Goal: Find specific page/section: Find specific page/section

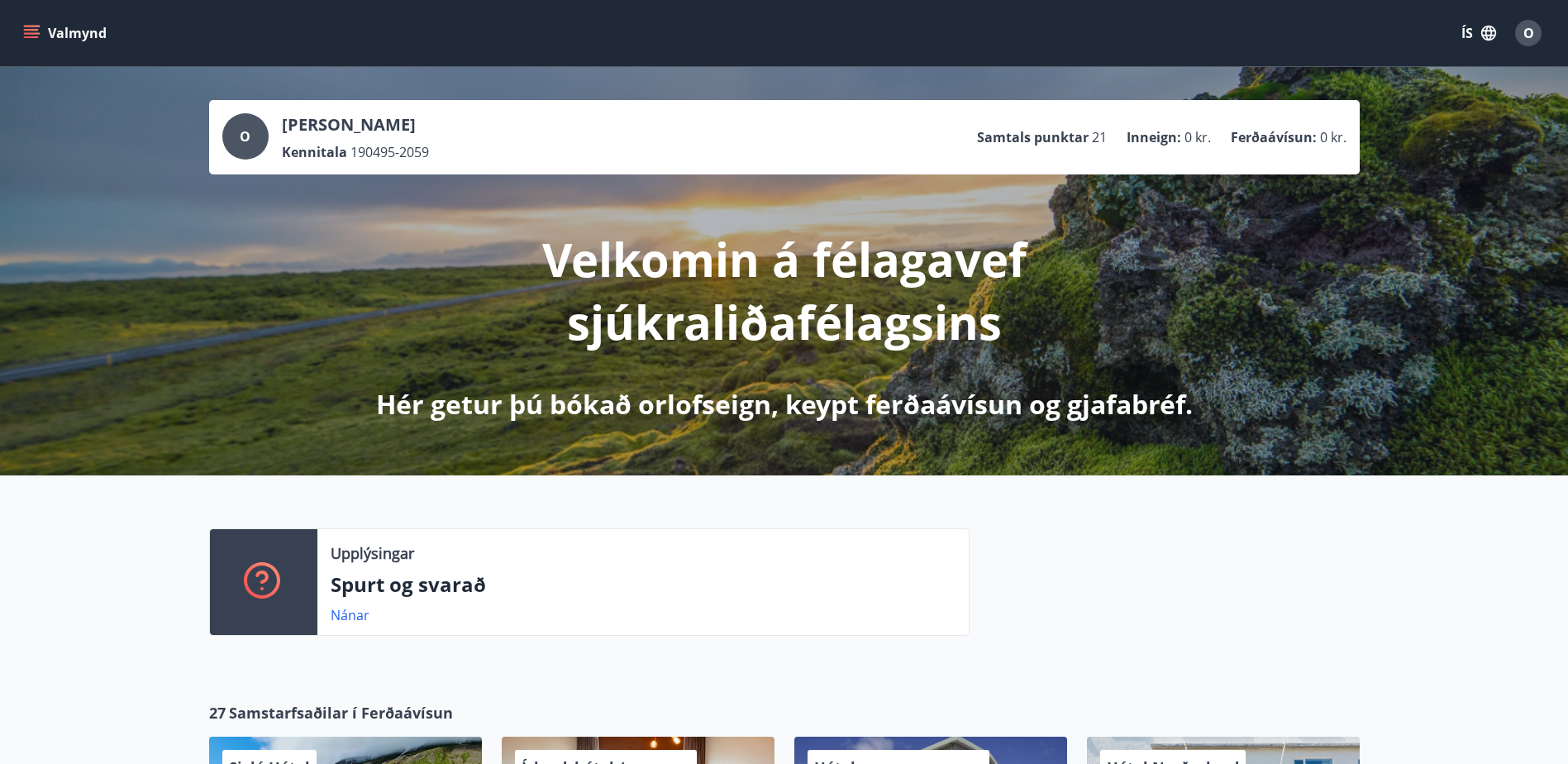
click at [33, 26] on icon "menu" at bounding box center [34, 27] width 19 height 2
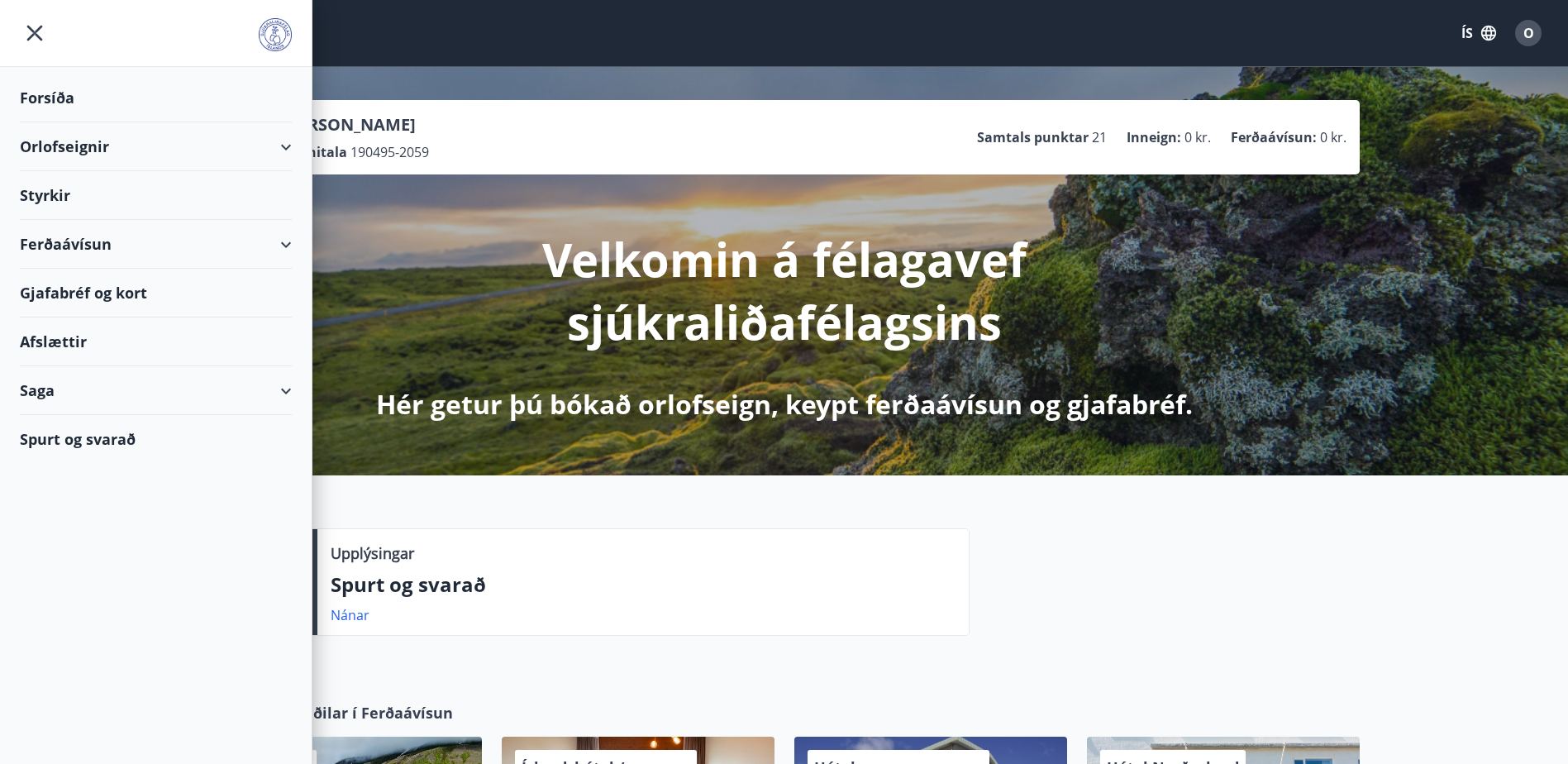
click at [60, 246] on div "Ferðaávísun" at bounding box center [155, 244] width 272 height 48
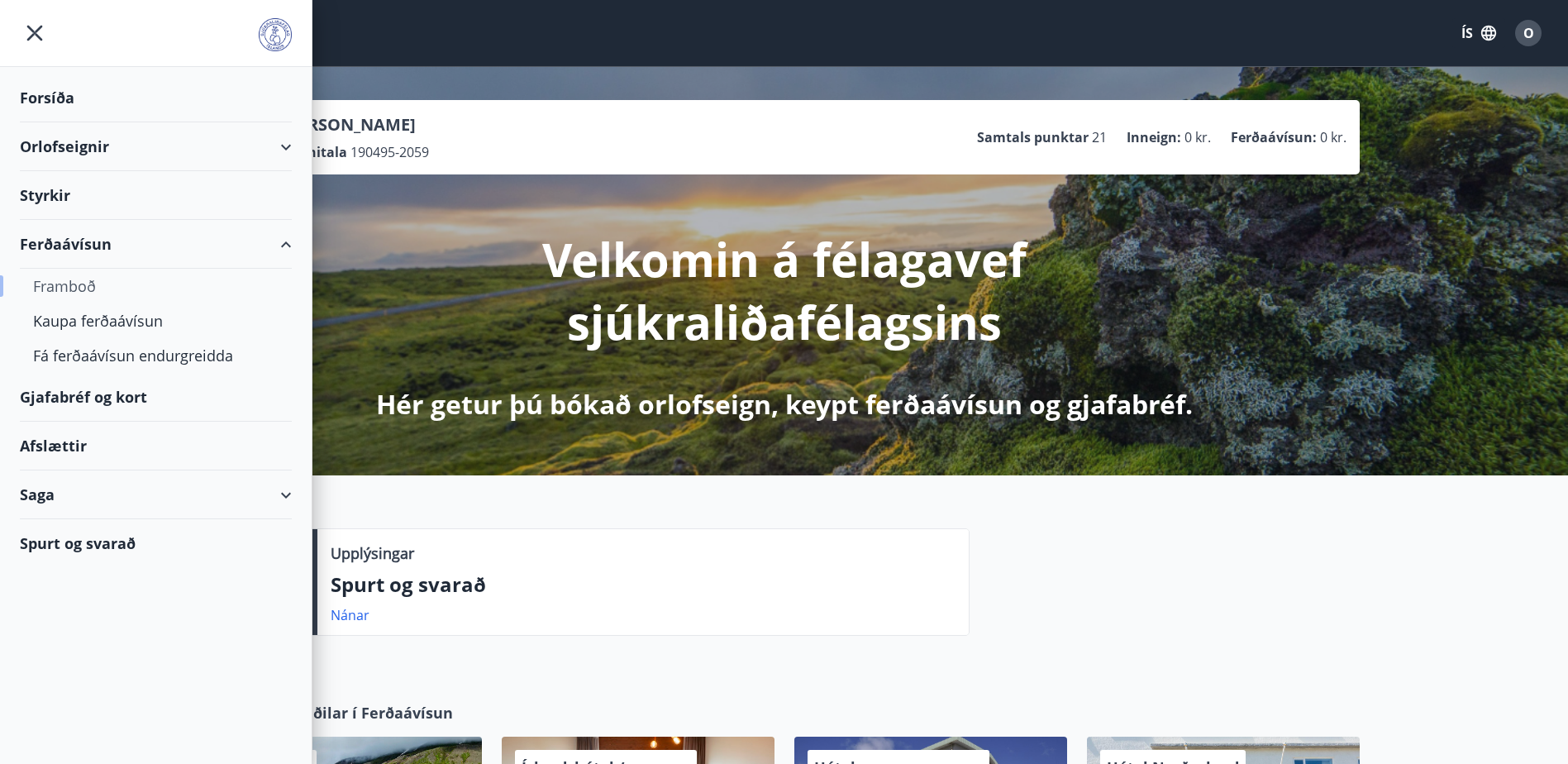
click at [56, 286] on div "Framboð" at bounding box center [156, 286] width 246 height 34
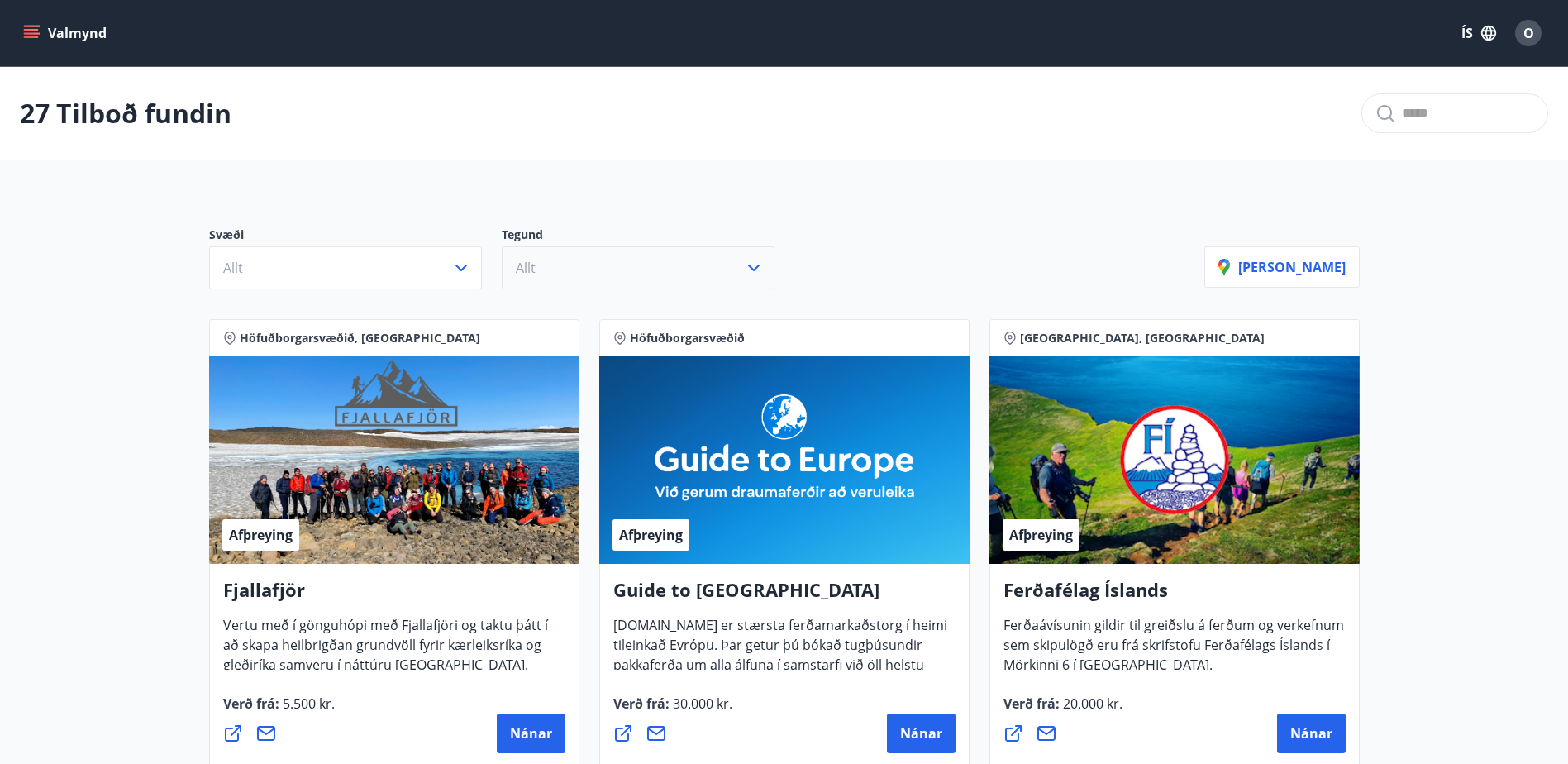
click at [757, 264] on icon "button" at bounding box center [753, 267] width 20 height 20
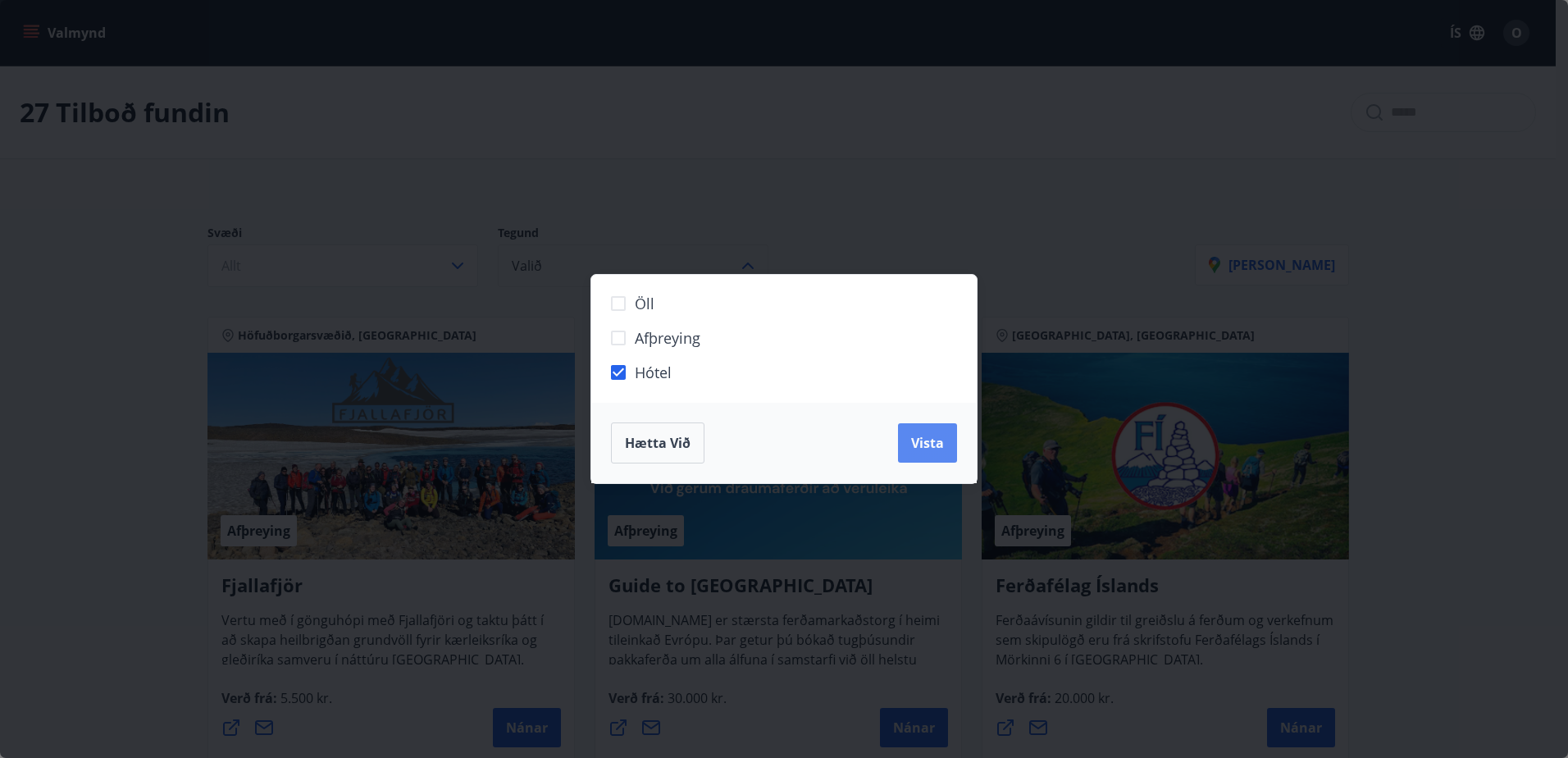
click at [921, 439] on span "Vista" at bounding box center [928, 443] width 33 height 18
